Goal: Task Accomplishment & Management: Manage account settings

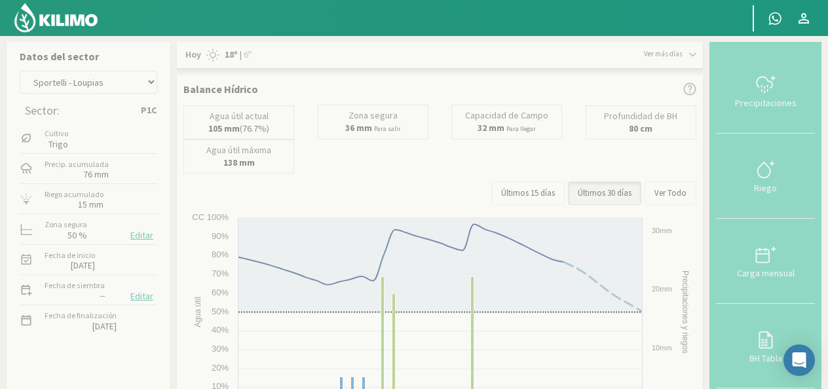
select select "2: Object"
click at [151, 83] on select "[PERSON_NAME] - El 111 [PERSON_NAME] - Los Aromitos [PERSON_NAME] [PERSON_NAME]…" at bounding box center [89, 82] width 138 height 23
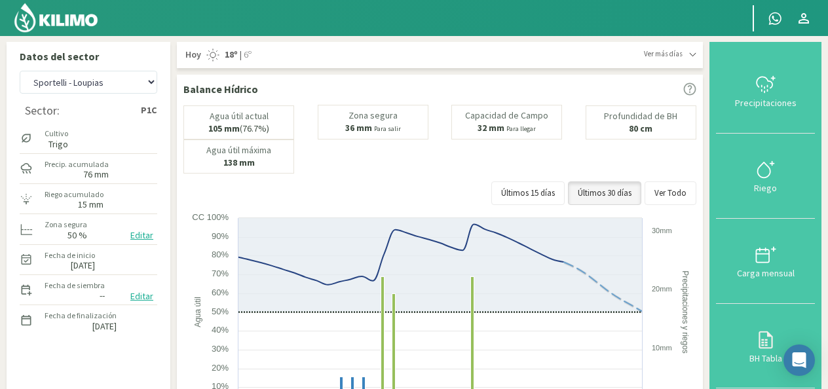
click at [134, 297] on button "Editar" at bounding box center [141, 296] width 31 height 15
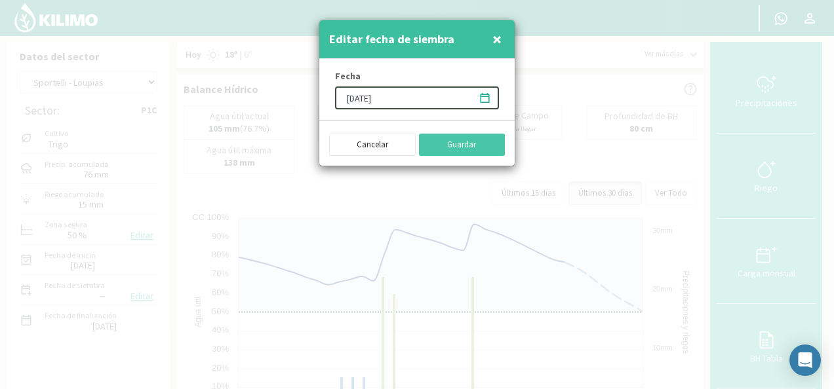
click at [353, 94] on input "[DATE]" at bounding box center [417, 98] width 164 height 23
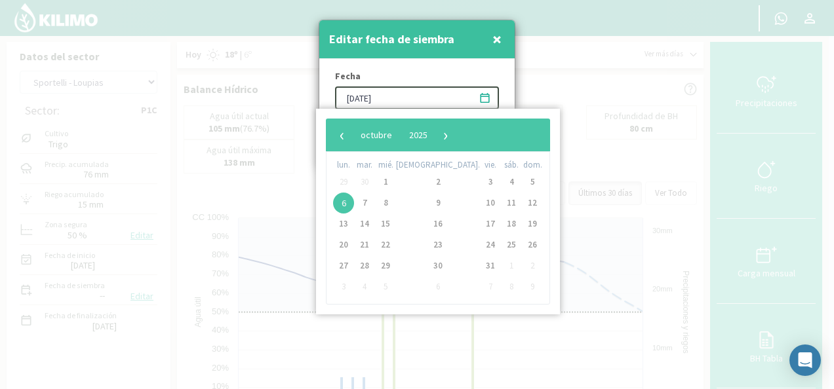
click at [414, 92] on input "[DATE]" at bounding box center [417, 98] width 164 height 23
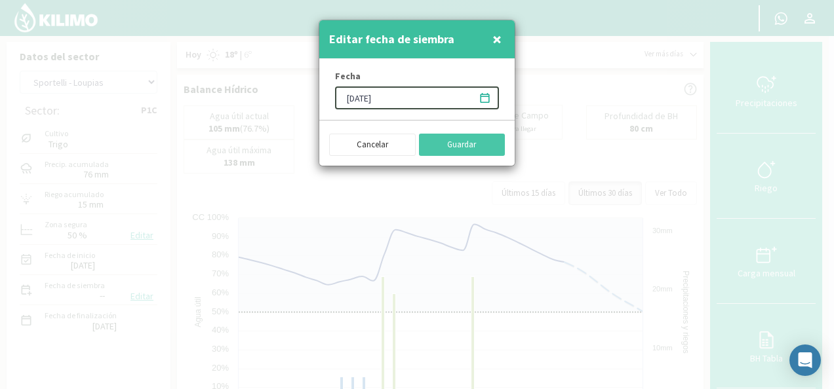
type input "[DATE]"
click at [440, 135] on button "Guardar" at bounding box center [462, 145] width 87 height 22
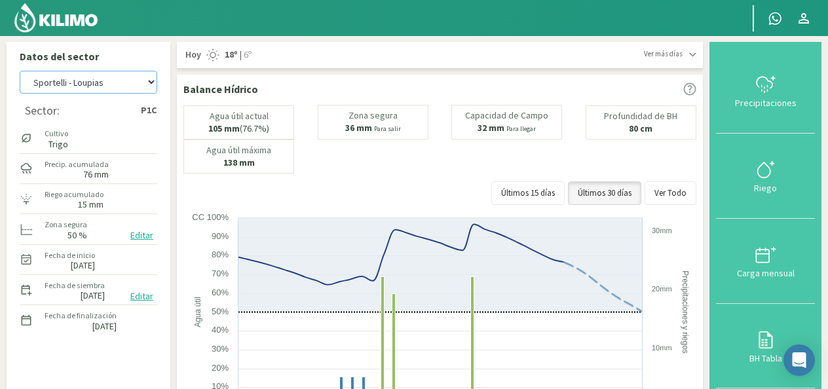
click at [156, 89] on select "[PERSON_NAME] - El 111 [PERSON_NAME] - Los Aromitos [PERSON_NAME] [PERSON_NAME]…" at bounding box center [89, 82] width 138 height 23
click at [20, 71] on select "[PERSON_NAME] - El 111 [PERSON_NAME] - Los Aromitos [PERSON_NAME] [PERSON_NAME]…" at bounding box center [89, 82] width 138 height 23
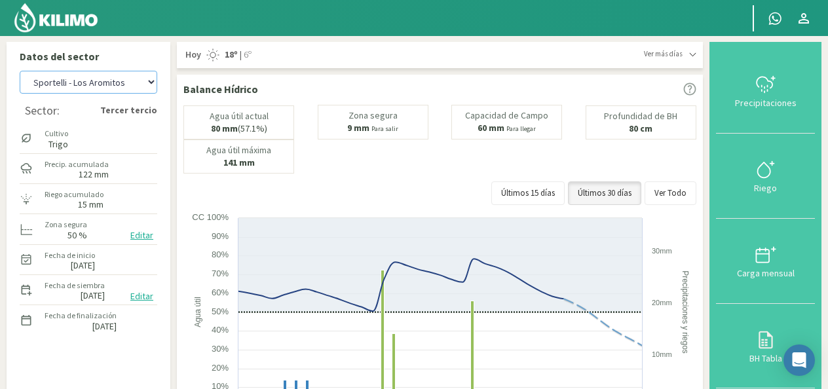
click at [150, 84] on select "[PERSON_NAME] - El 111 [PERSON_NAME] - Los Aromitos [PERSON_NAME] [PERSON_NAME]…" at bounding box center [89, 82] width 138 height 23
click at [20, 71] on select "[PERSON_NAME] - El 111 [PERSON_NAME] - Los Aromitos [PERSON_NAME] [PERSON_NAME]…" at bounding box center [89, 82] width 138 height 23
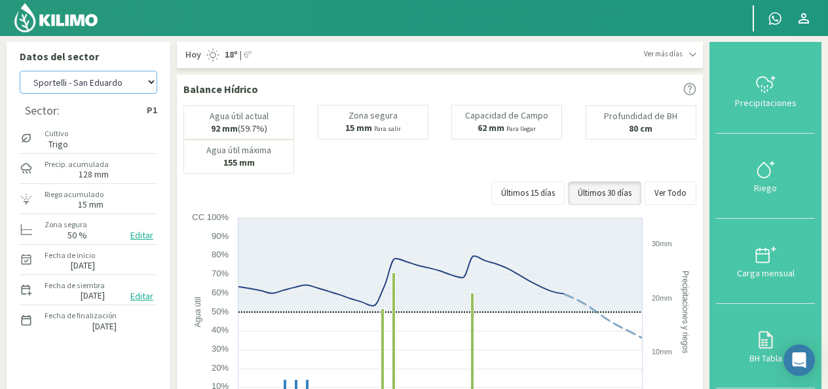
click at [153, 85] on select "[PERSON_NAME] - El 111 [PERSON_NAME] - Los Aromitos [PERSON_NAME] [PERSON_NAME]…" at bounding box center [89, 82] width 138 height 23
click at [20, 71] on select "[PERSON_NAME] - El 111 [PERSON_NAME] - Los Aromitos [PERSON_NAME] [PERSON_NAME]…" at bounding box center [89, 82] width 138 height 23
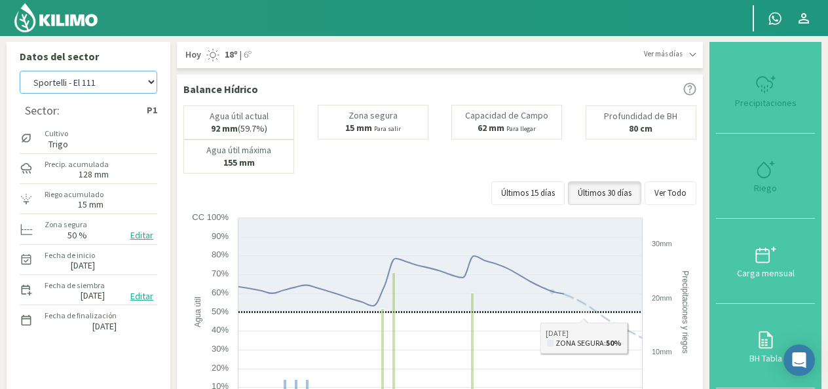
select select "12: Object"
